Goal: Entertainment & Leisure: Consume media (video, audio)

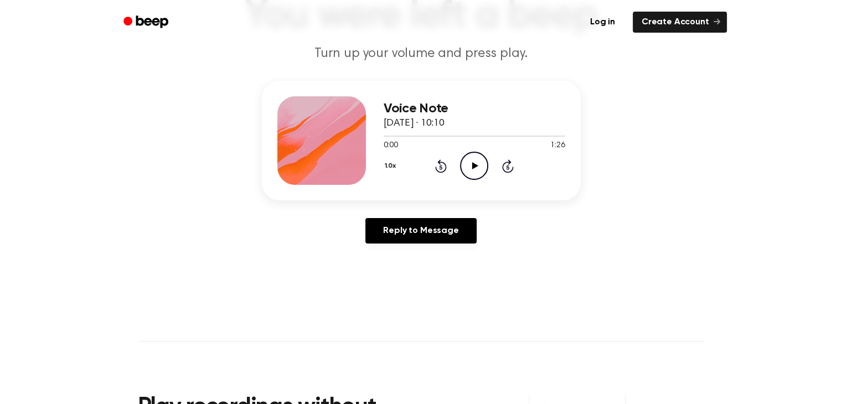
scroll to position [111, 0]
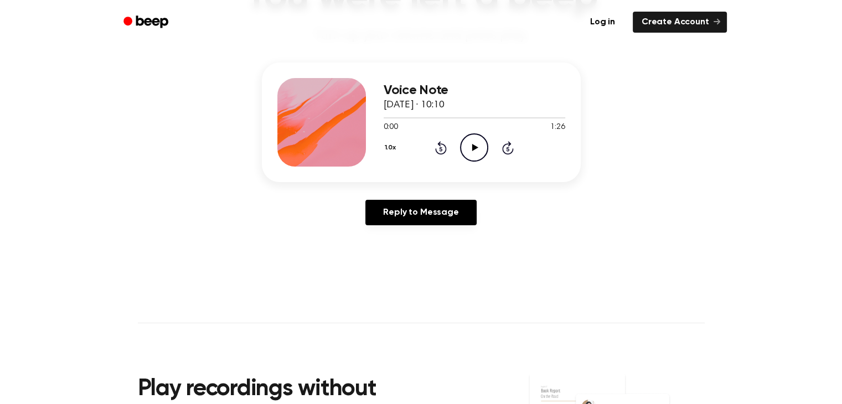
click at [469, 149] on icon "Play Audio" at bounding box center [474, 147] width 28 height 28
click at [469, 149] on icon "Pause Audio" at bounding box center [474, 147] width 28 height 28
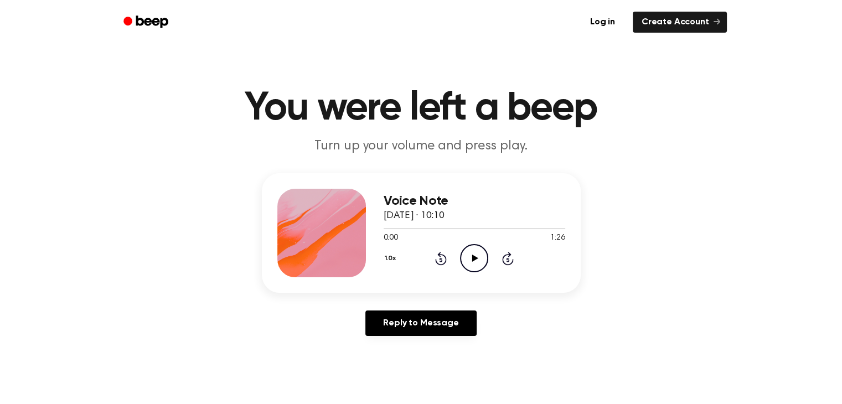
click at [469, 255] on icon "Play Audio" at bounding box center [474, 258] width 28 height 28
click at [472, 255] on icon at bounding box center [474, 258] width 5 height 7
click at [475, 250] on icon "Play Audio" at bounding box center [474, 258] width 28 height 28
